Goal: Task Accomplishment & Management: Manage account settings

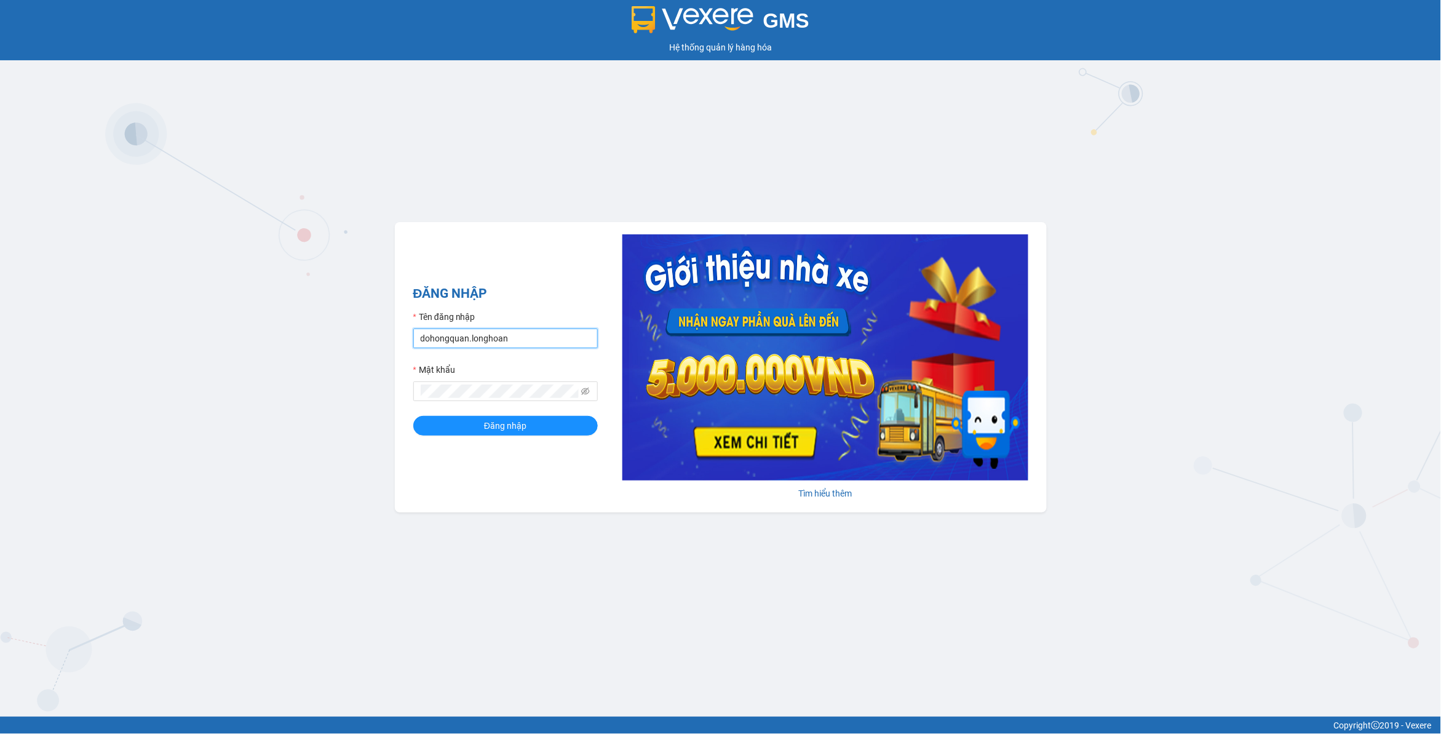
click at [526, 335] on input "dohongquan.longhoan" at bounding box center [505, 338] width 185 height 20
type input "phamtrunghieubacnam.longhoan"
click at [431, 426] on button "Đăng nhập" at bounding box center [505, 426] width 185 height 20
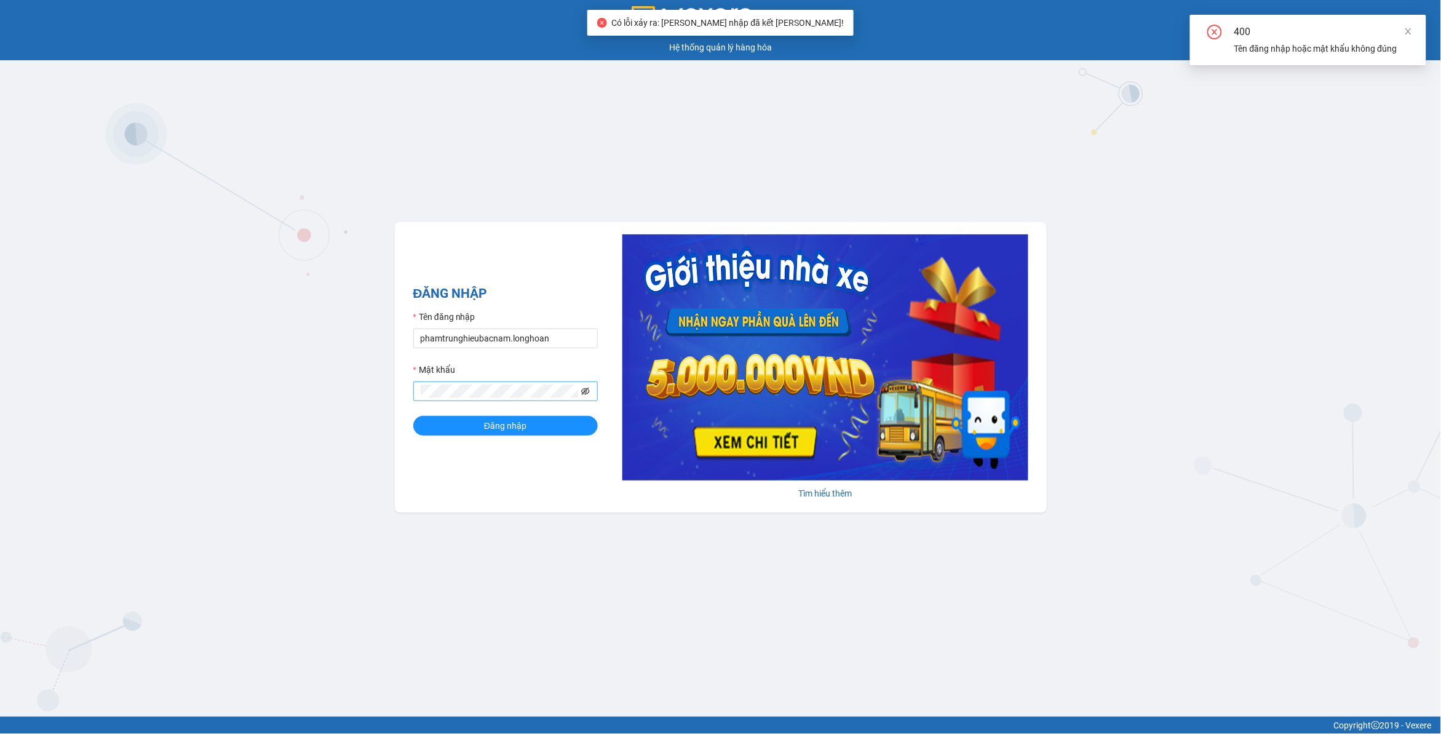
click at [586, 389] on icon "eye-invisible" at bounding box center [585, 390] width 9 height 7
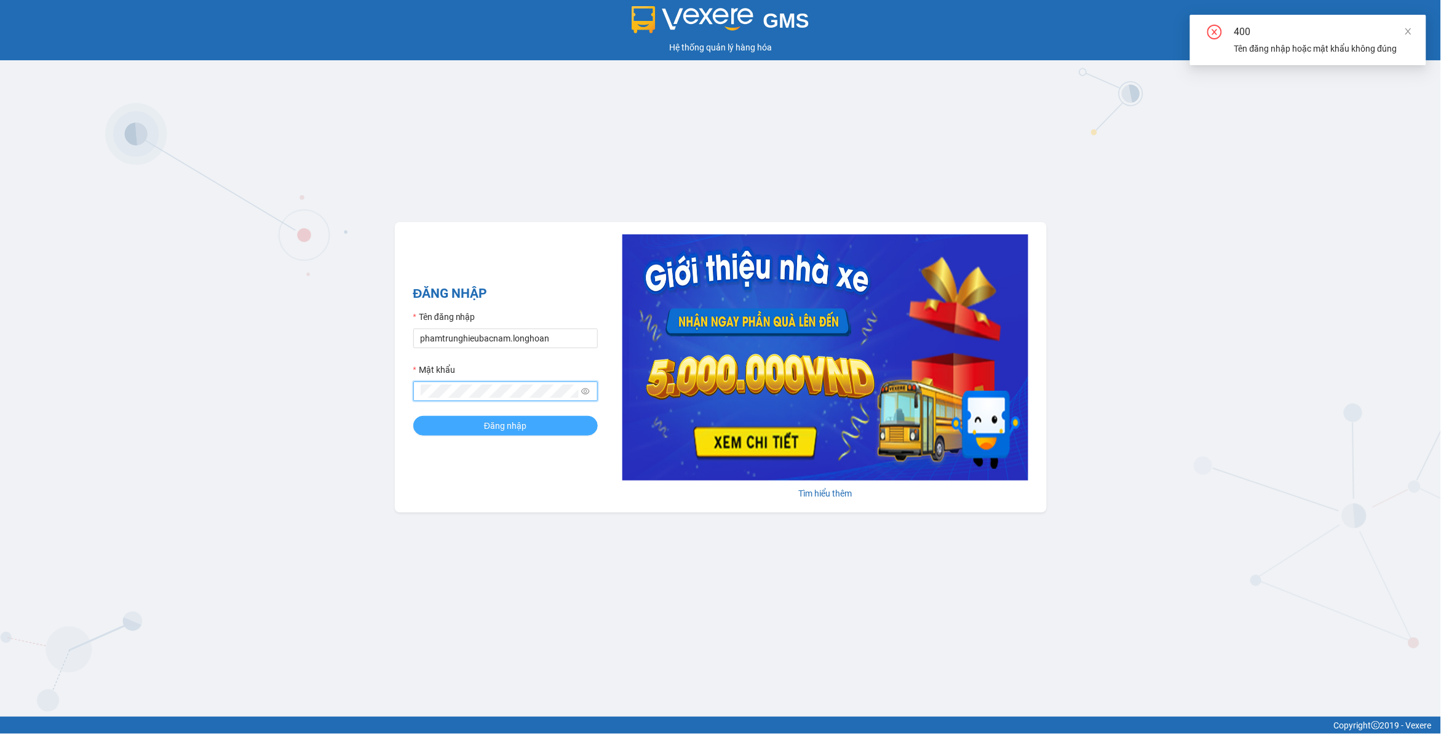
click at [509, 429] on span "Đăng nhập" at bounding box center [505, 426] width 42 height 14
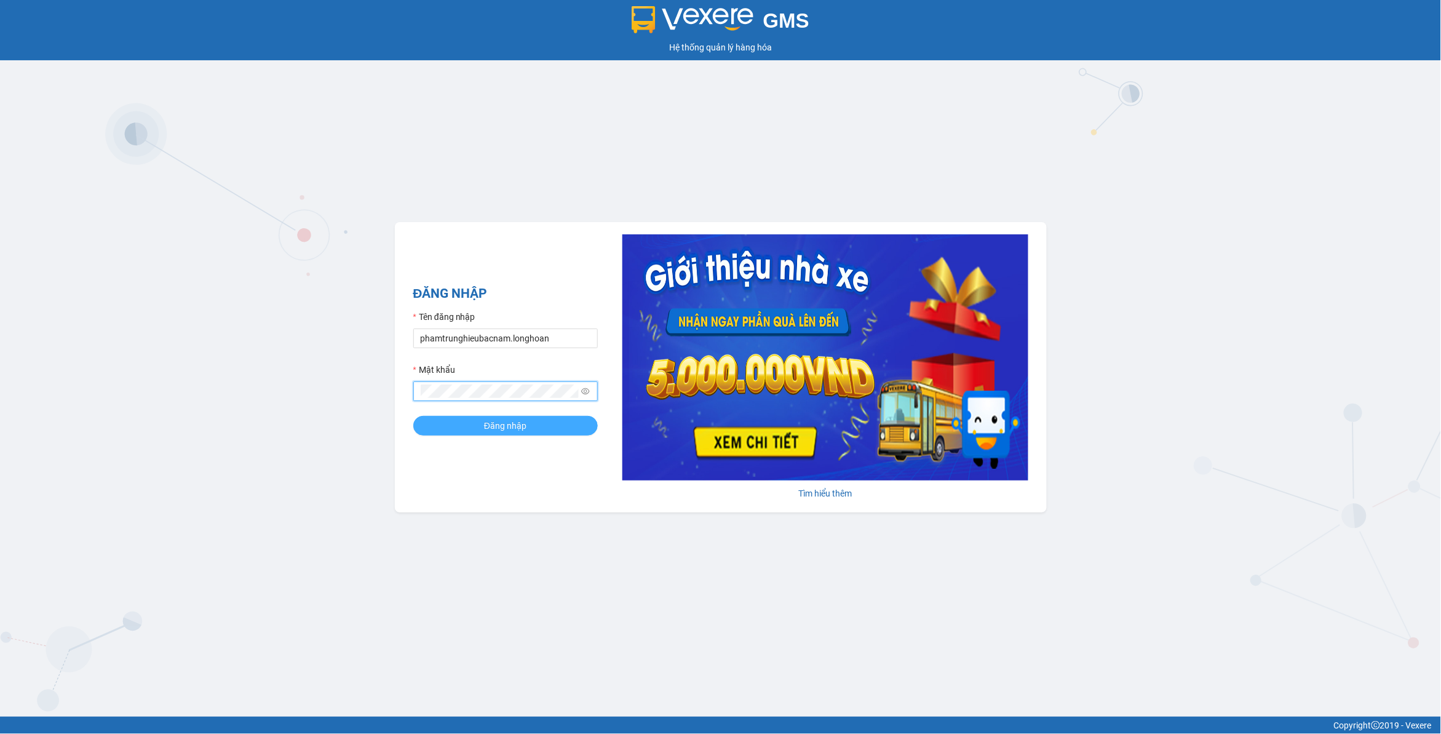
click at [463, 429] on button "Đăng nhập" at bounding box center [505, 426] width 185 height 20
